Goal: Task Accomplishment & Management: Manage account settings

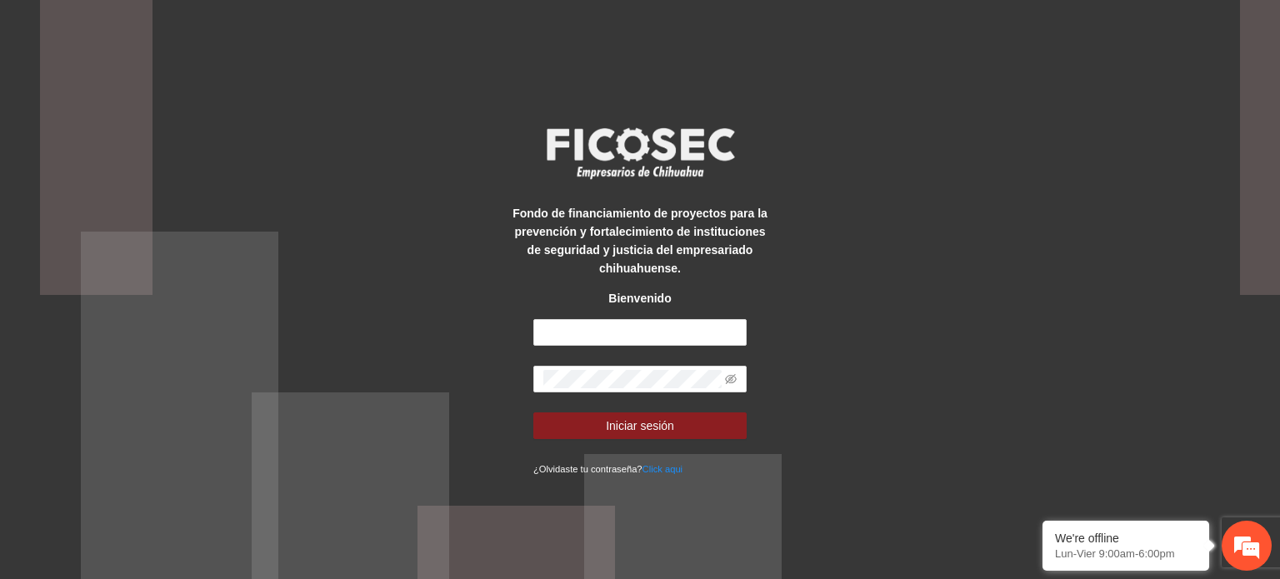
click at [565, 352] on form "Iniciar sesión ¿Olvidaste tu contraseña? Click aqui" at bounding box center [639, 398] width 213 height 158
click at [579, 348] on form "Iniciar sesión ¿Olvidaste tu contraseña? Click aqui" at bounding box center [639, 398] width 213 height 158
click at [588, 345] on input "text" at bounding box center [639, 332] width 213 height 27
type input "**********"
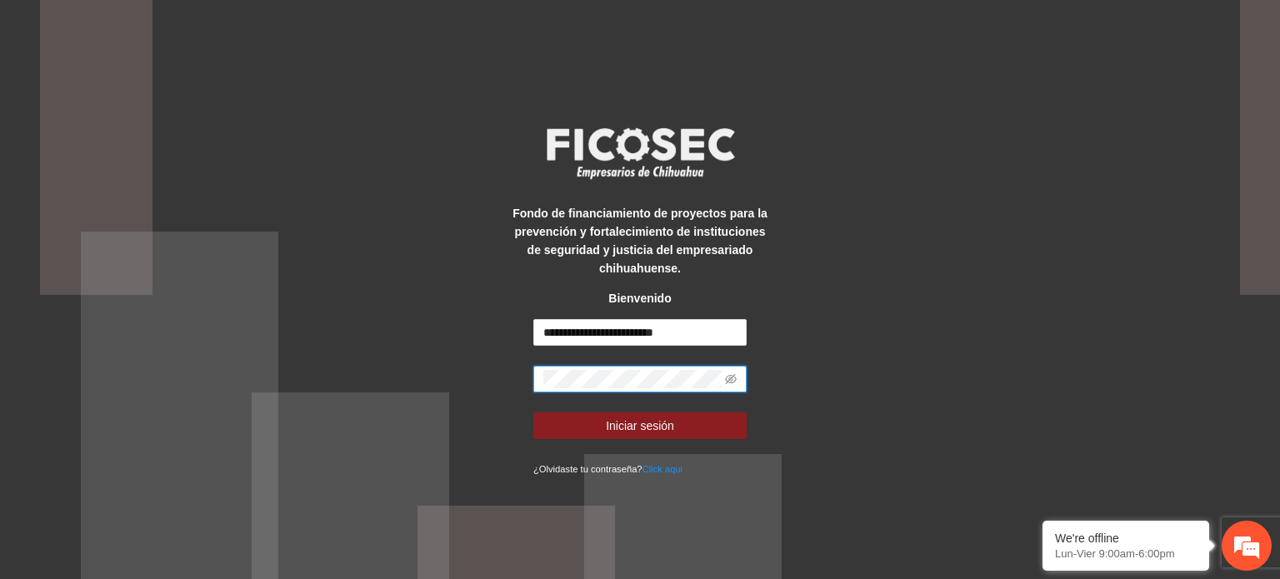
click at [533, 413] on button "Iniciar sesión" at bounding box center [639, 426] width 213 height 27
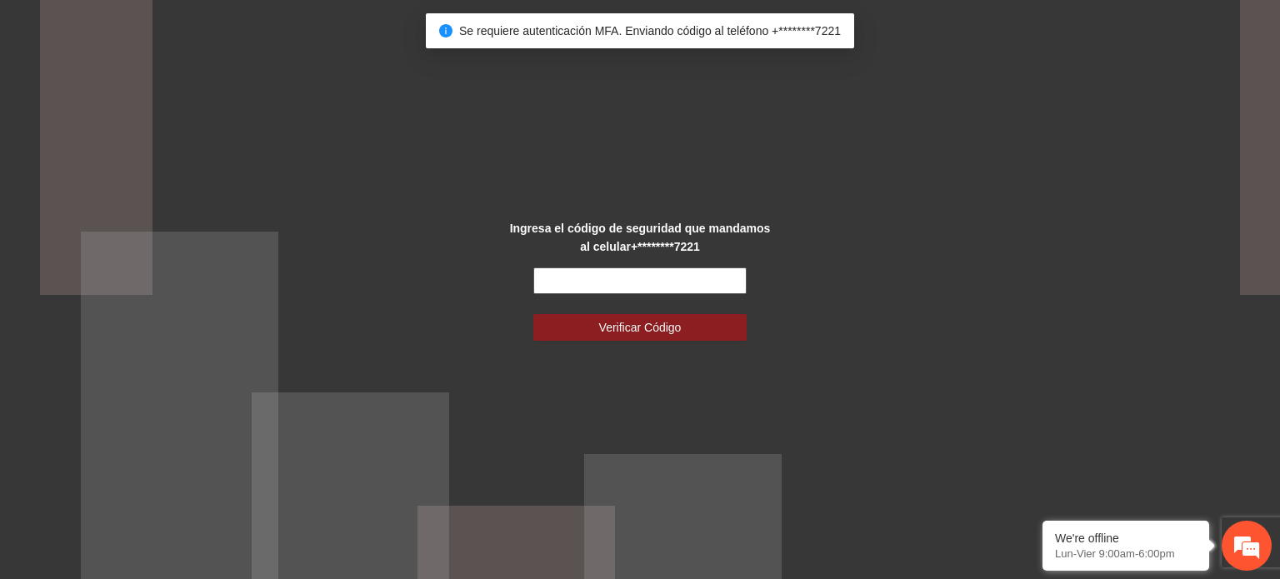
click at [642, 286] on input "text" at bounding box center [639, 281] width 213 height 27
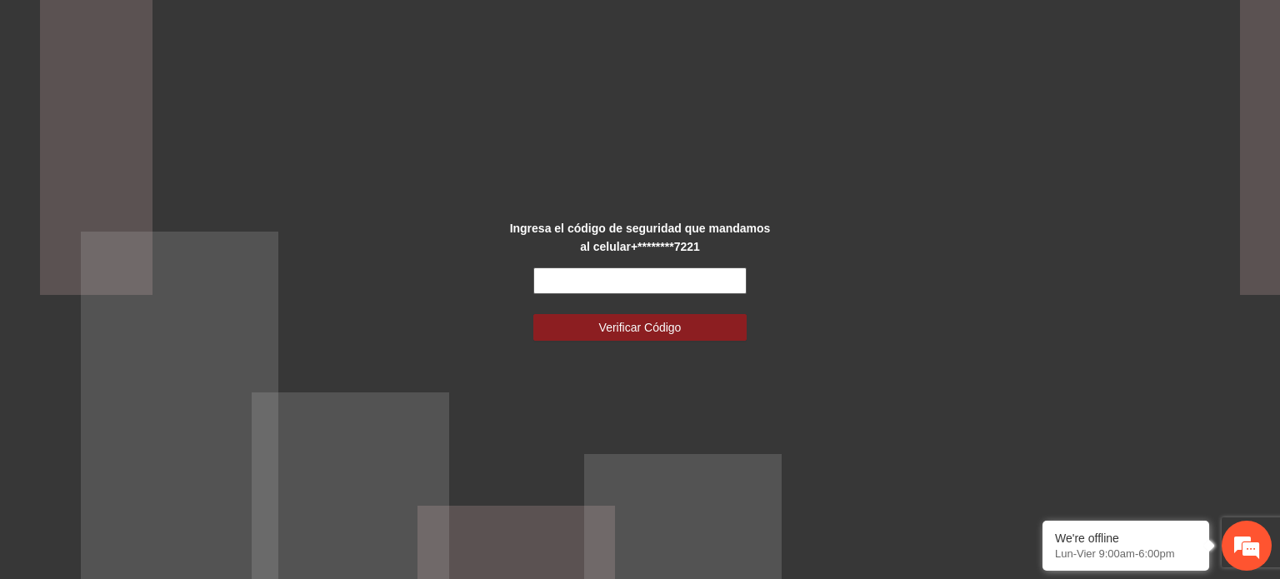
click at [642, 286] on input "text" at bounding box center [639, 281] width 213 height 27
drag, startPoint x: 598, startPoint y: 276, endPoint x: 398, endPoint y: 252, distance: 201.5
click at [398, 252] on div "Ingresa el código de seguridad que mandamos al celular +********7221 ****** Ver…" at bounding box center [640, 289] width 1280 height 579
type input "******"
click at [533, 314] on button "Verificar Código" at bounding box center [639, 327] width 213 height 27
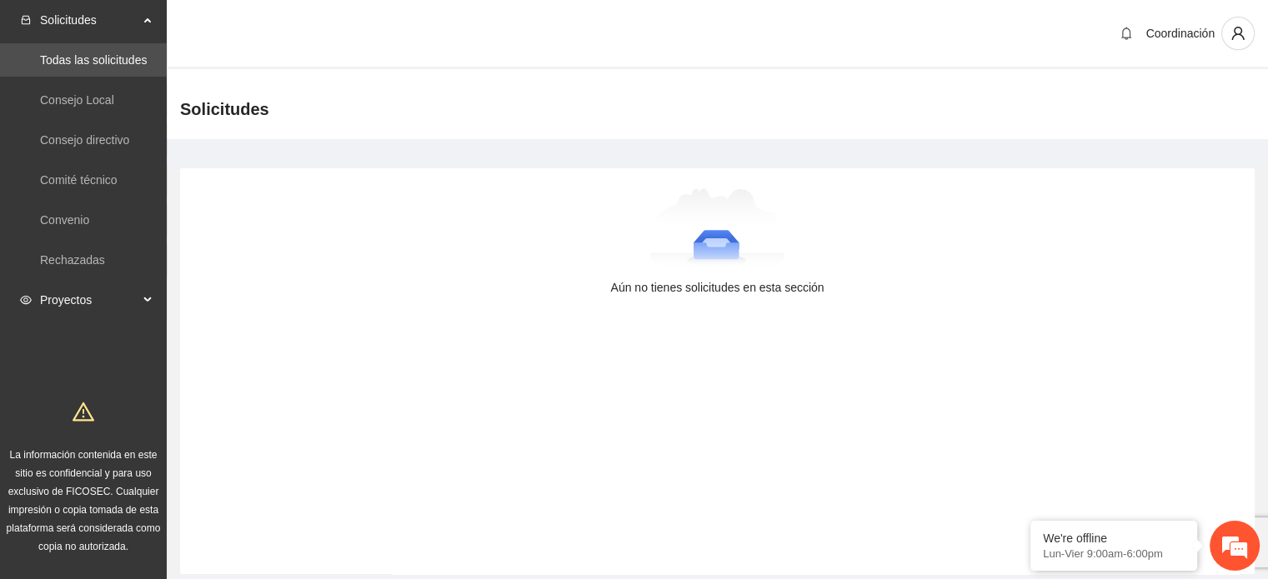
click at [63, 303] on span "Proyectos" at bounding box center [89, 299] width 98 height 33
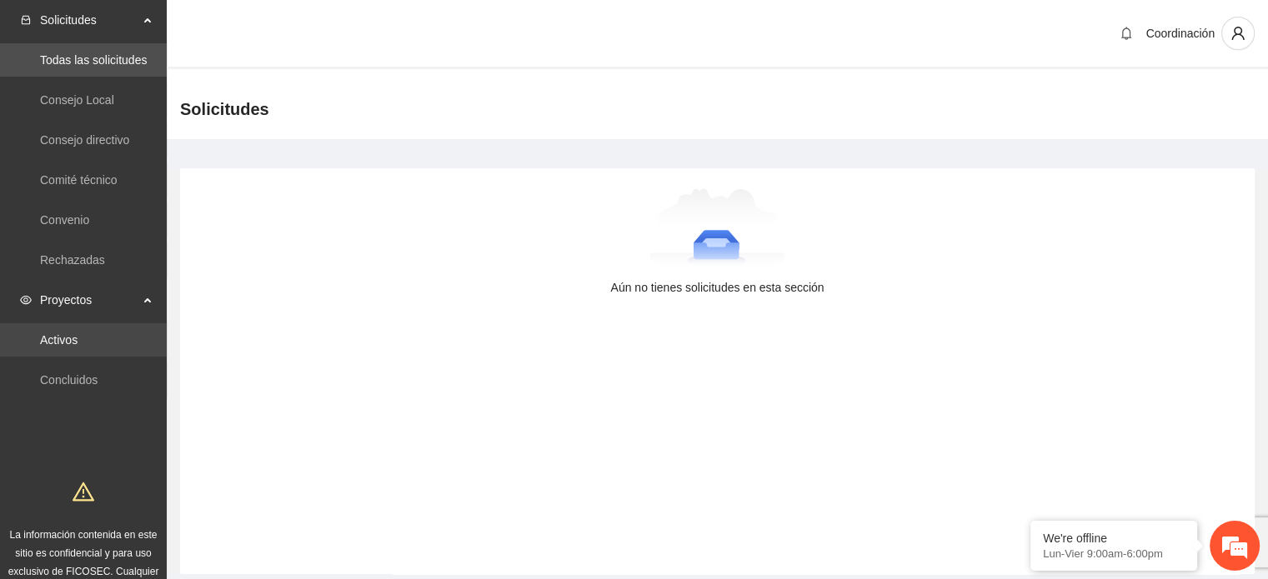
click at [78, 347] on link "Activos" at bounding box center [59, 339] width 38 height 13
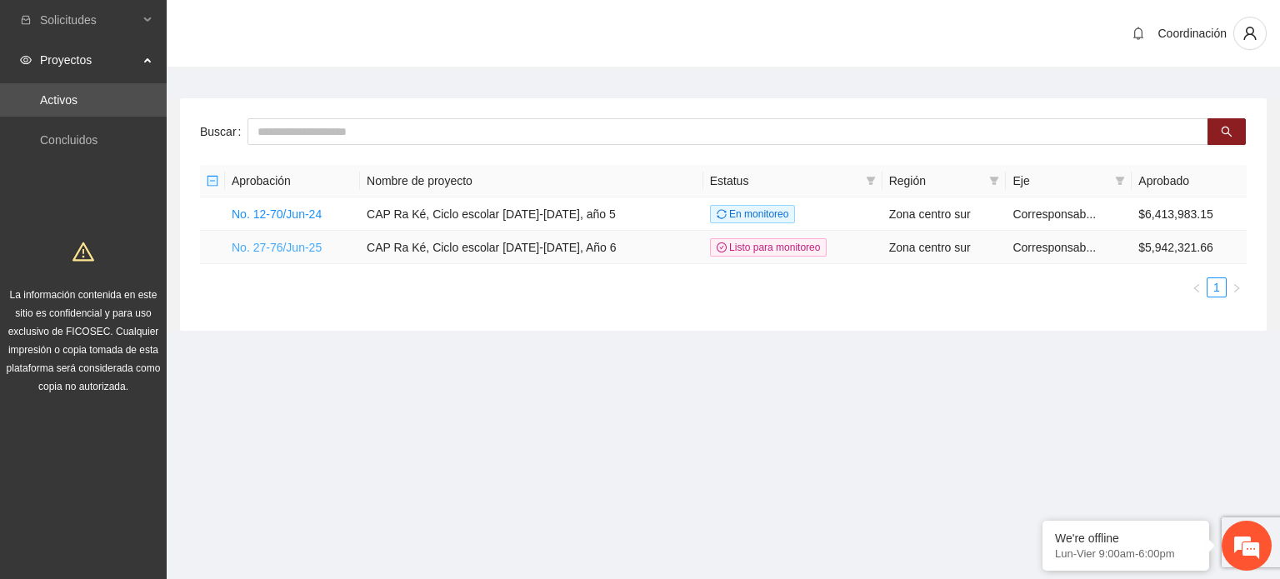
click at [293, 241] on link "No. 27-76/Jun-25" at bounding box center [277, 247] width 90 height 13
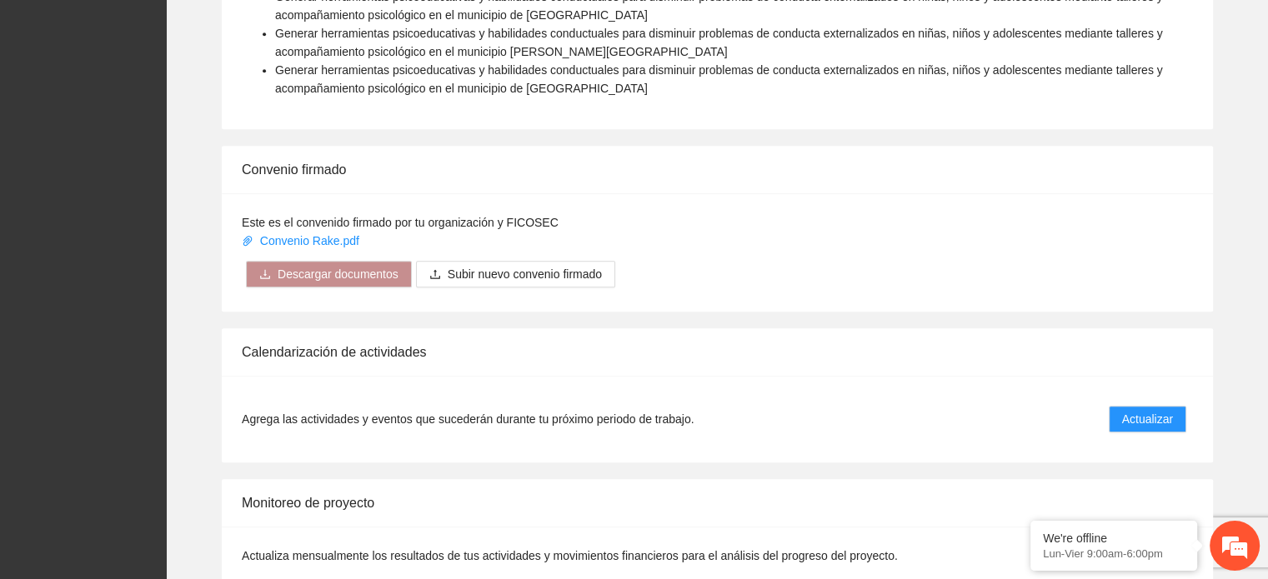
scroll to position [1403, 0]
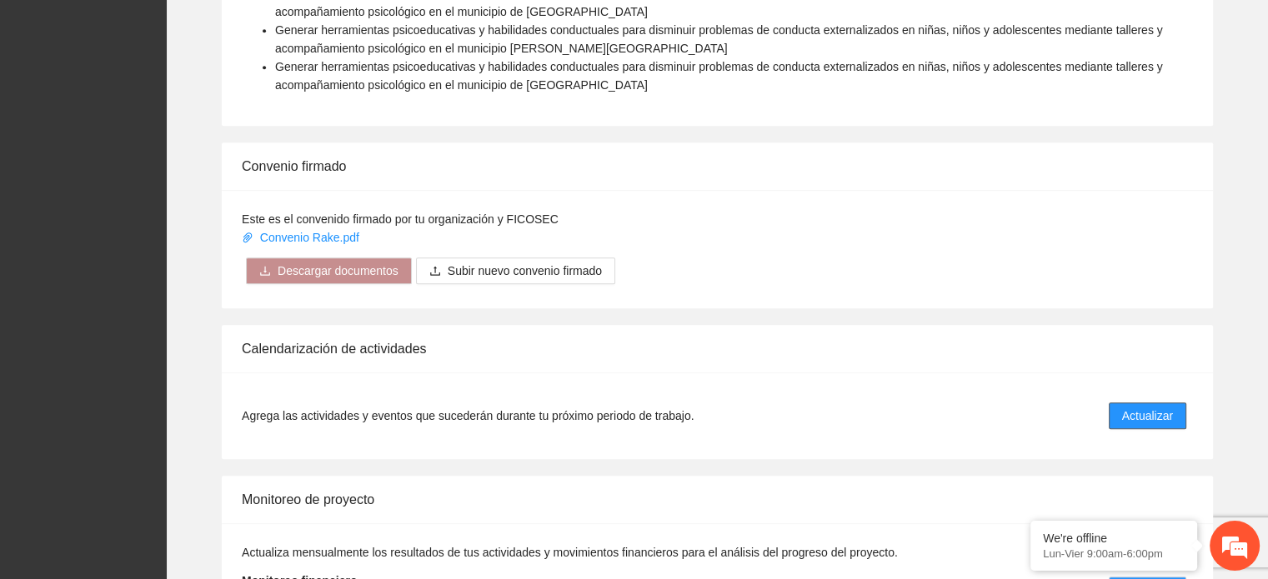
click at [1158, 420] on span "Actualizar" at bounding box center [1147, 416] width 51 height 18
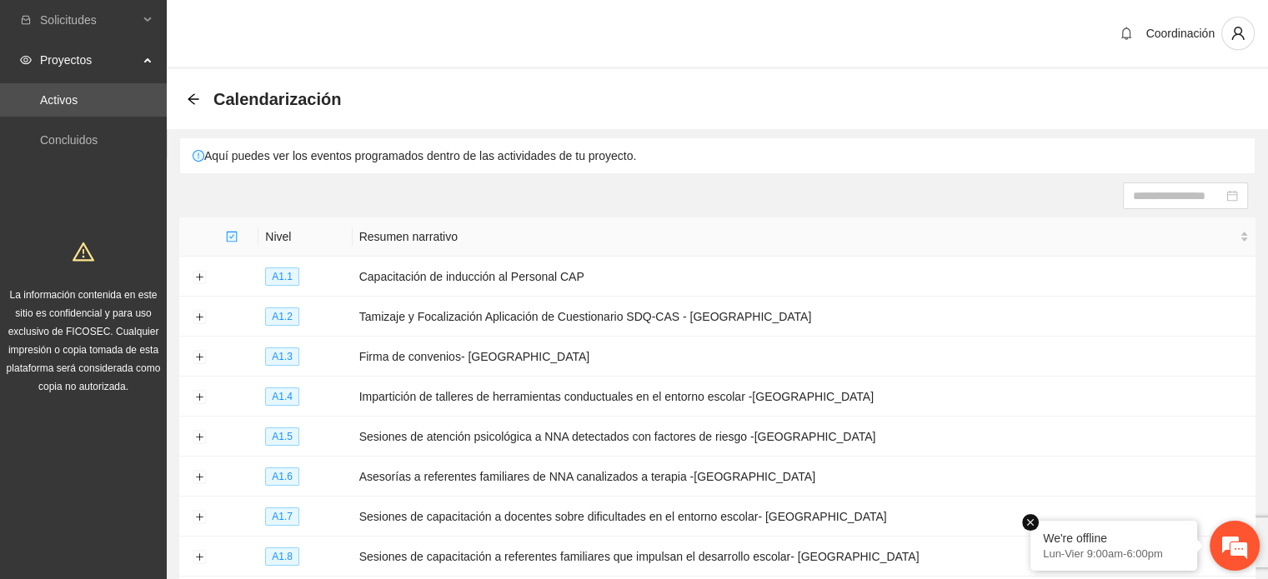
click at [1027, 526] on em at bounding box center [1030, 522] width 17 height 17
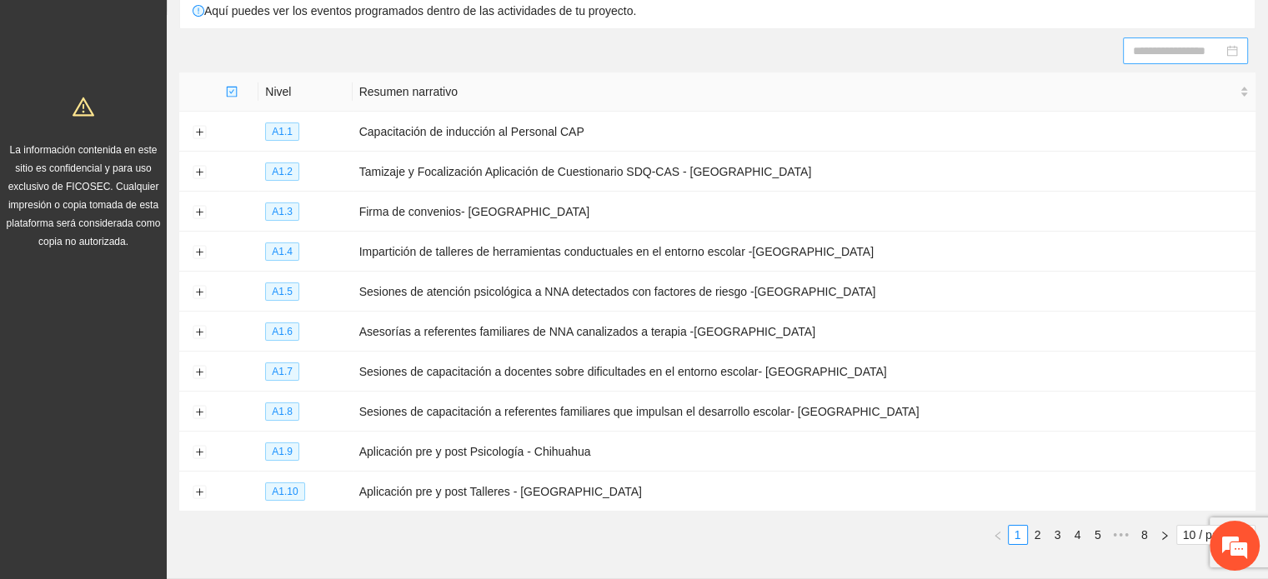
click at [1140, 45] on input at bounding box center [1178, 51] width 90 height 18
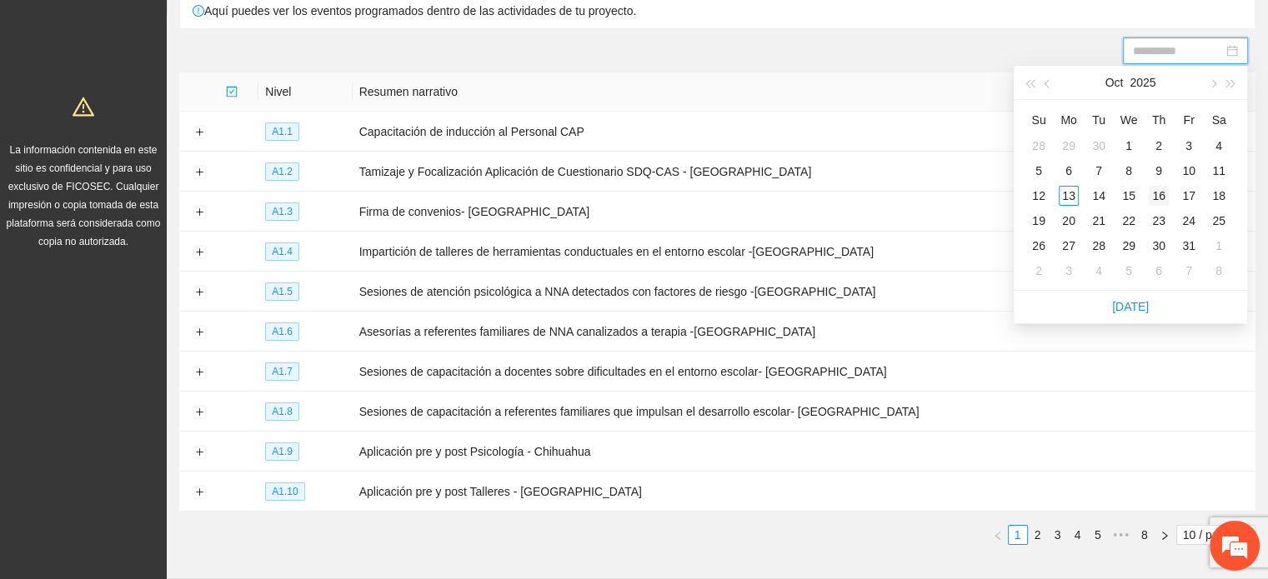
type input "**********"
click at [1160, 197] on div "16" at bounding box center [1159, 196] width 20 height 20
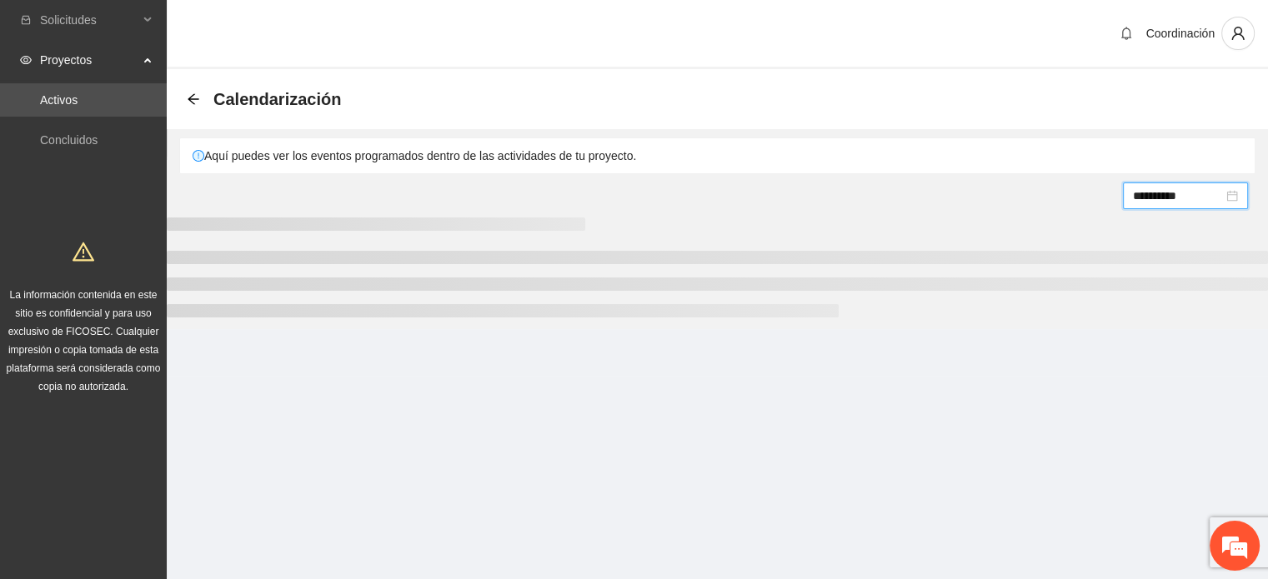
scroll to position [0, 0]
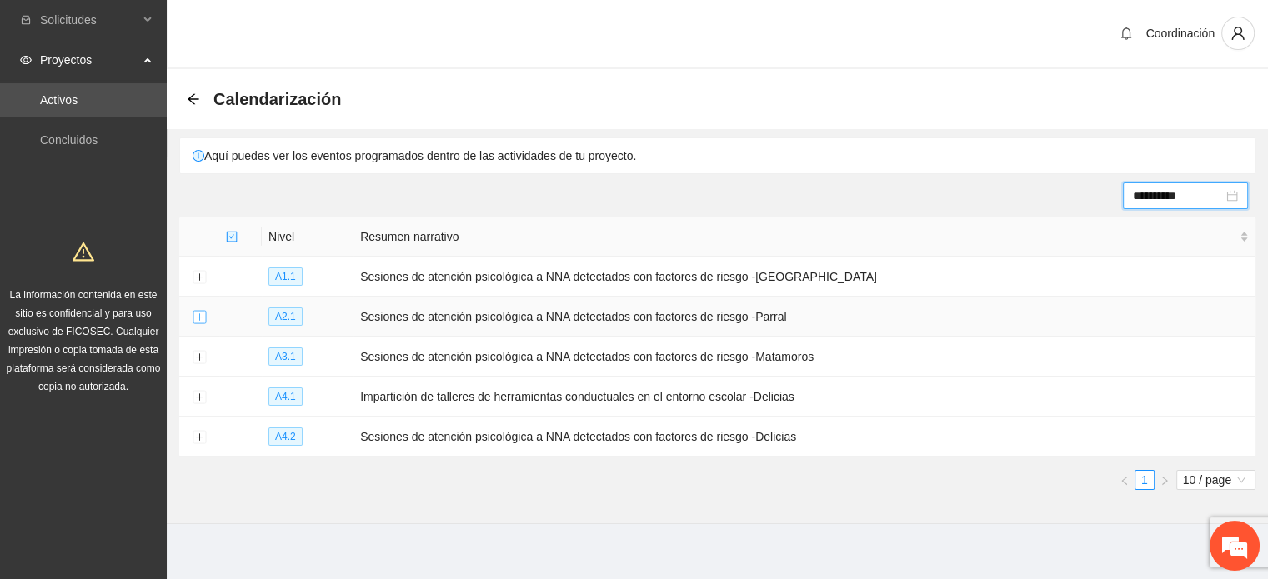
click at [203, 315] on button "Expand row" at bounding box center [199, 317] width 13 height 13
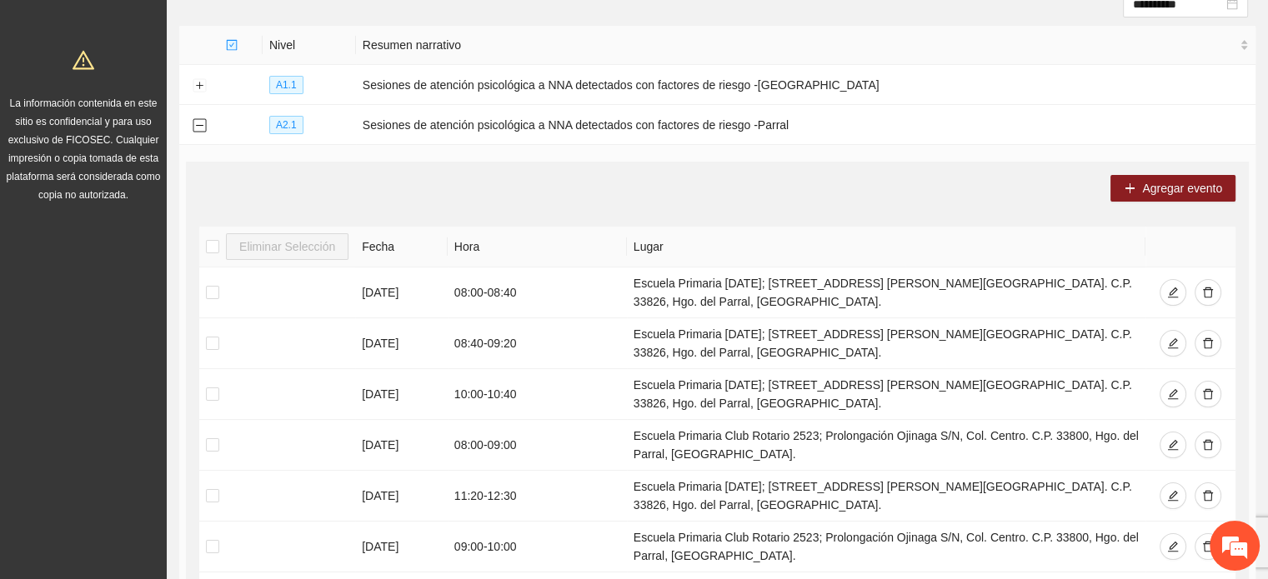
scroll to position [193, 0]
click at [199, 122] on button "Collapse row" at bounding box center [199, 124] width 13 height 13
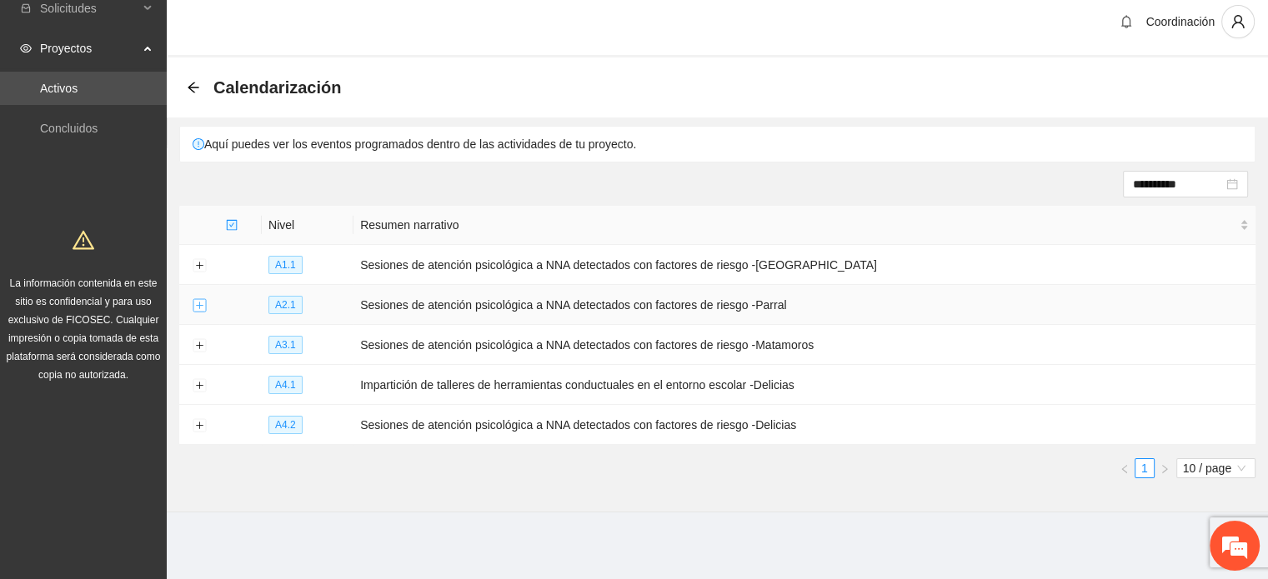
scroll to position [10, 0]
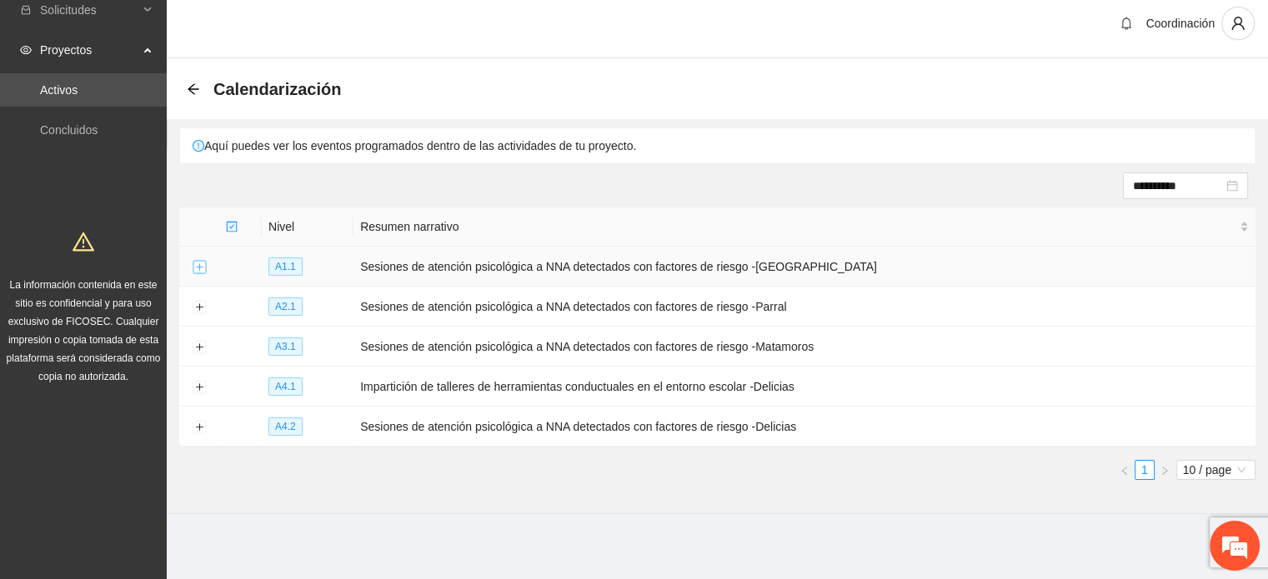
click at [193, 265] on button "Expand row" at bounding box center [199, 267] width 13 height 13
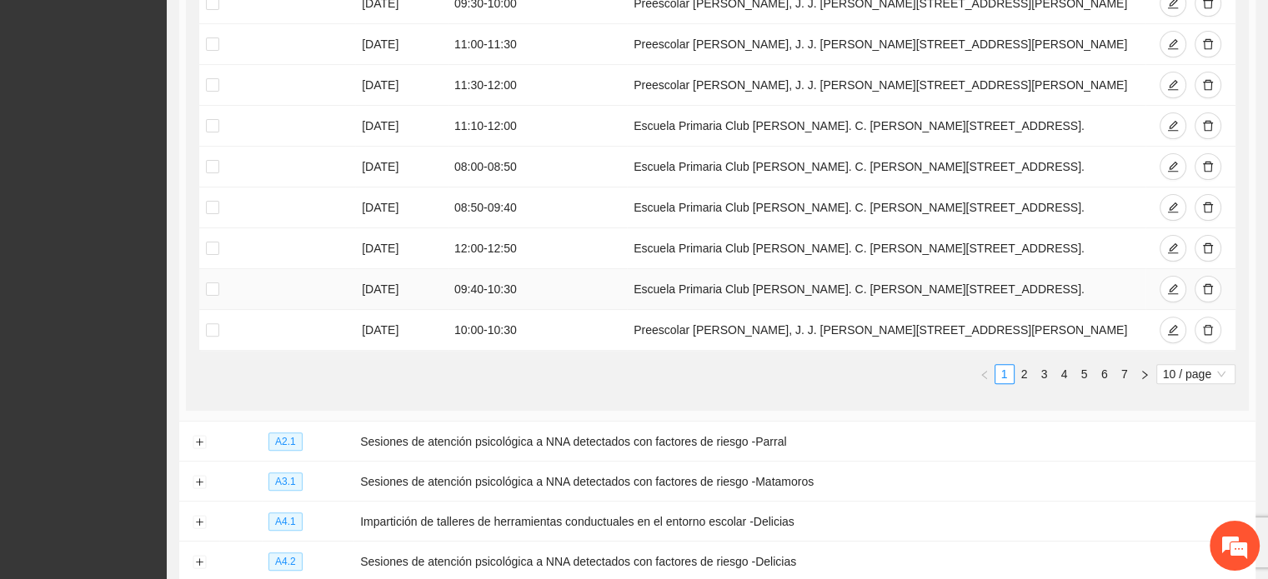
scroll to position [478, 0]
click at [1174, 383] on span "10 / page" at bounding box center [1196, 373] width 66 height 18
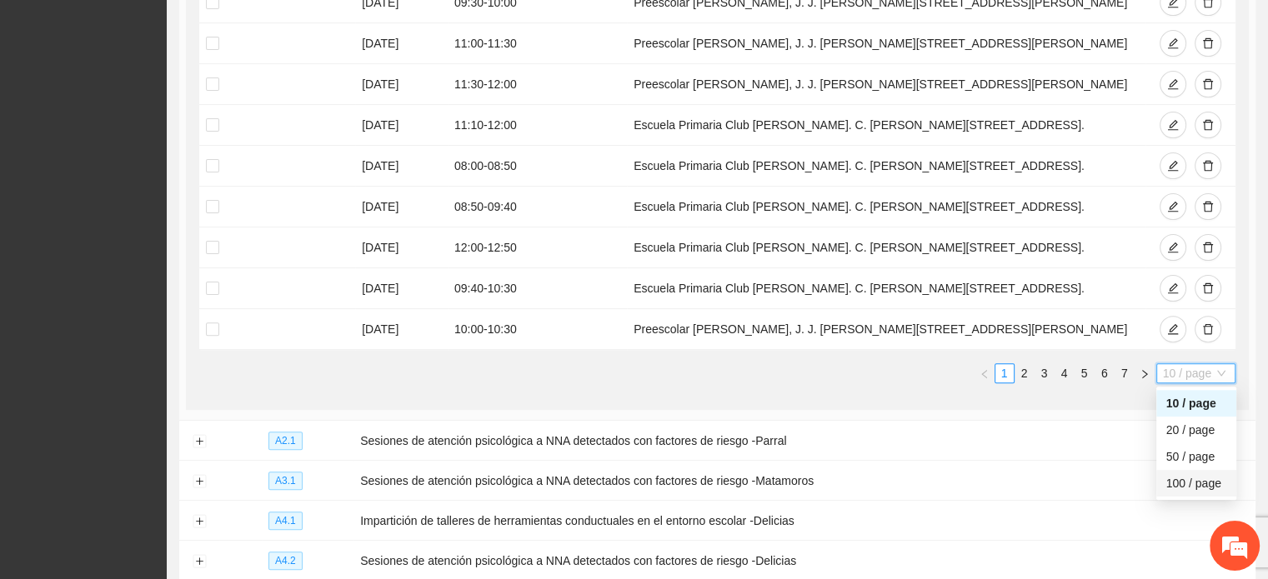
click at [1180, 493] on div "100 / page" at bounding box center [1196, 483] width 60 height 18
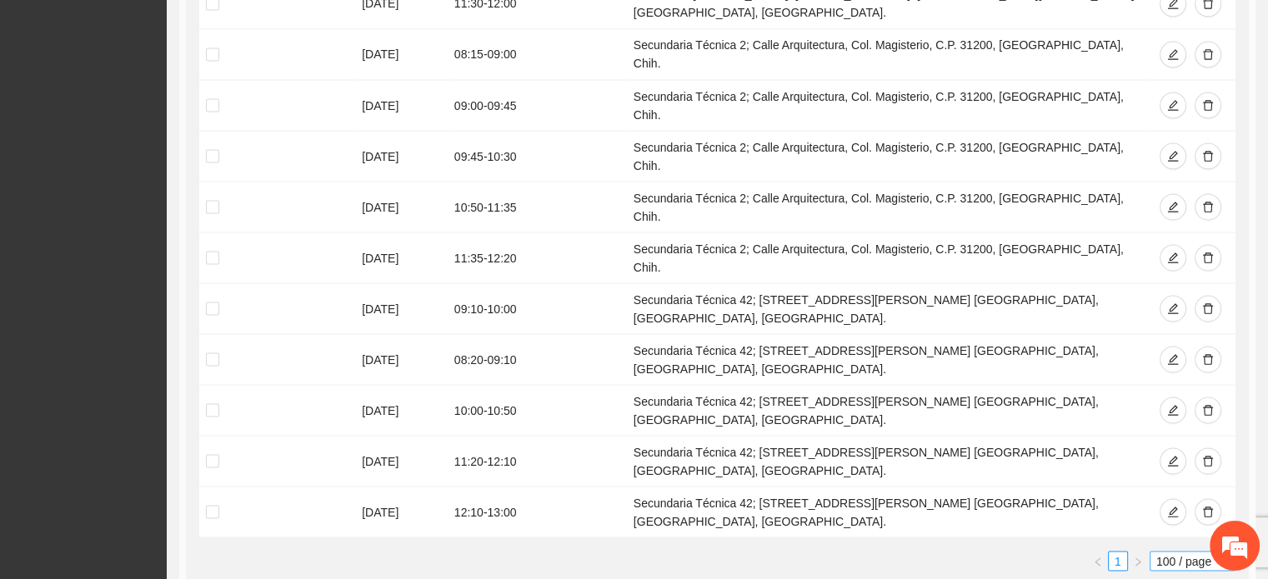
scroll to position [604, 0]
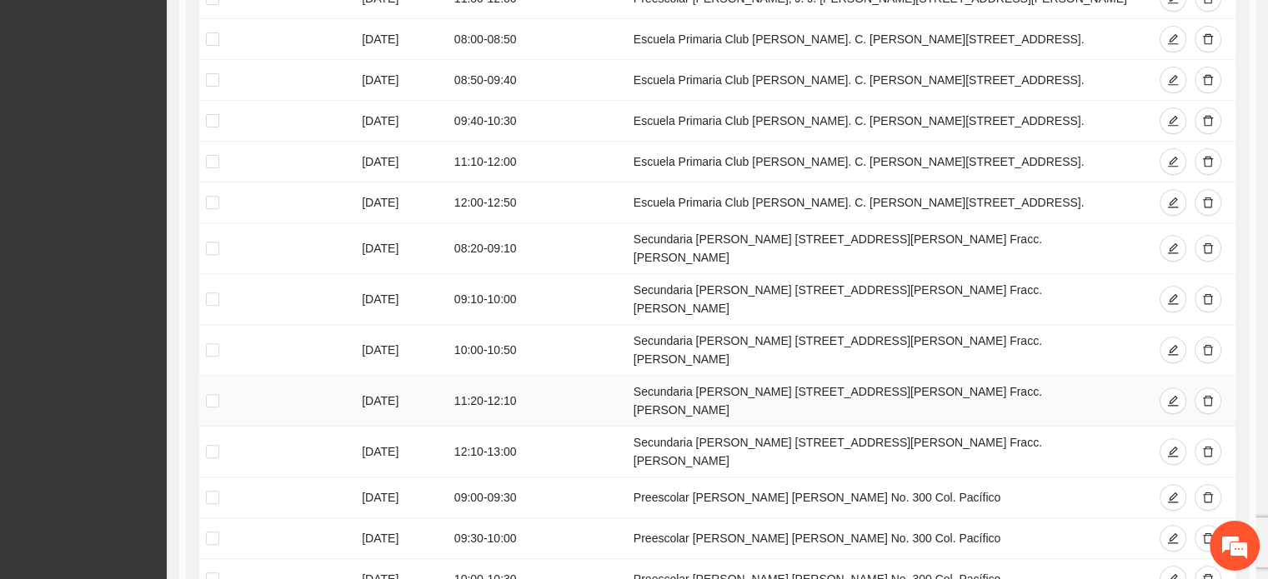
click at [203, 416] on td at bounding box center [277, 401] width 156 height 51
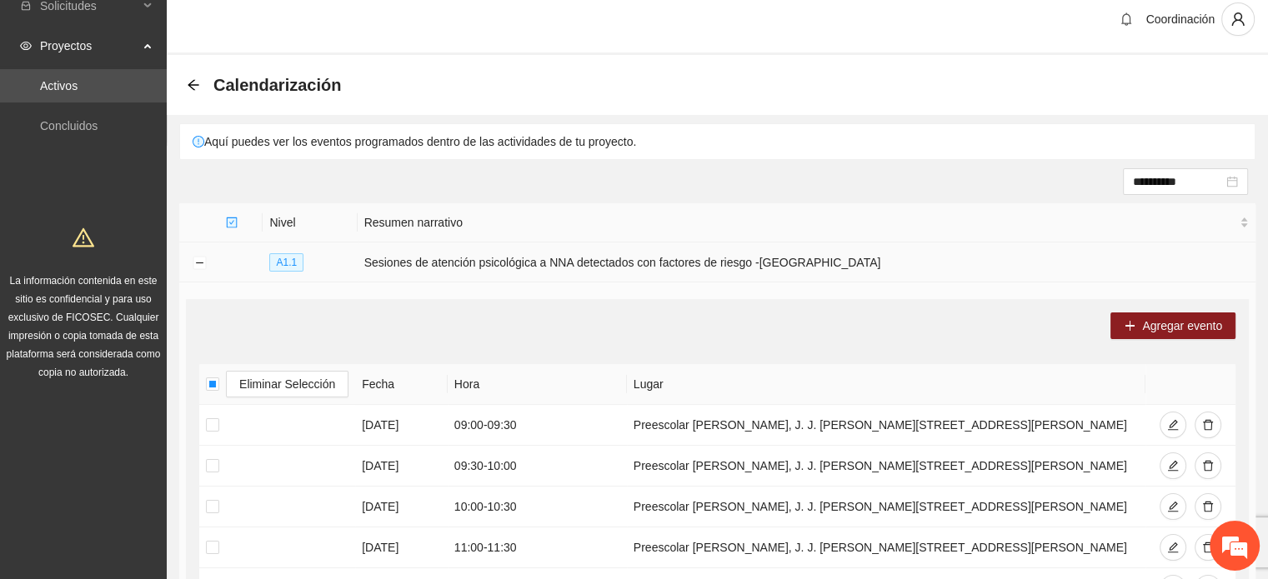
scroll to position [0, 0]
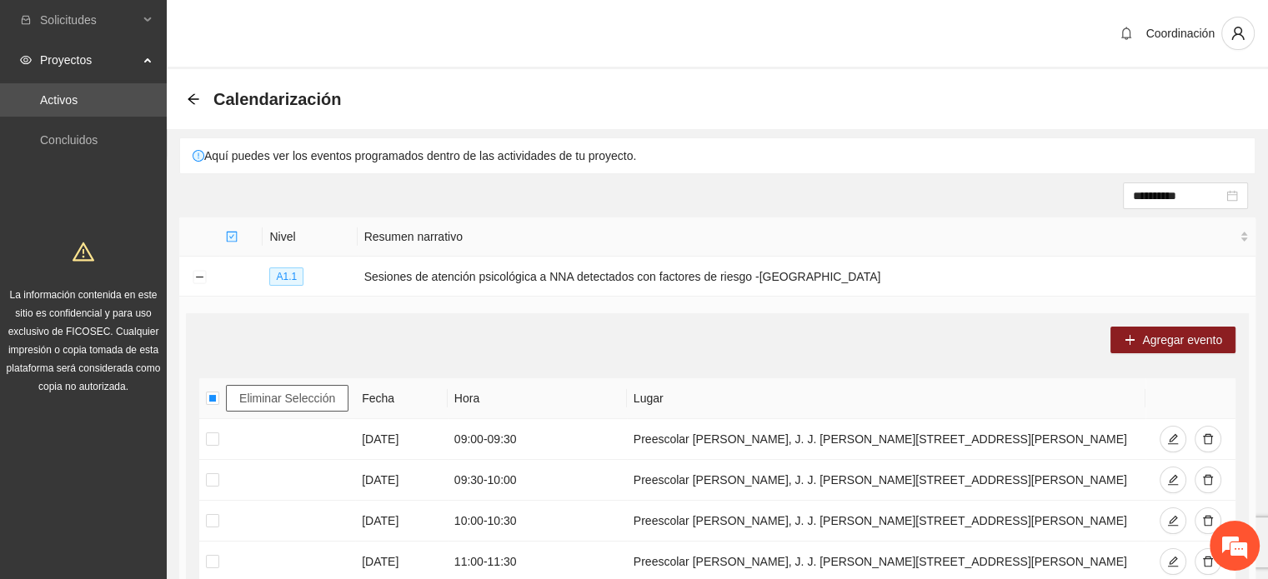
click at [309, 398] on span "Eliminar Selección" at bounding box center [287, 398] width 96 height 18
